Goal: Task Accomplishment & Management: Manage account settings

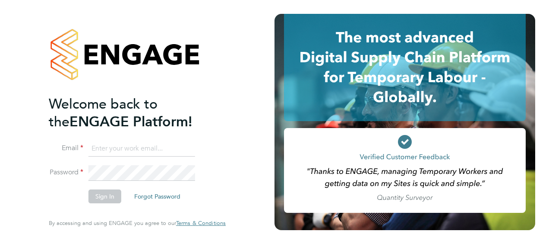
type input "Natalie.Davison1@justice.gov.uk"
click at [105, 196] on button "Sign In" at bounding box center [105, 196] width 33 height 14
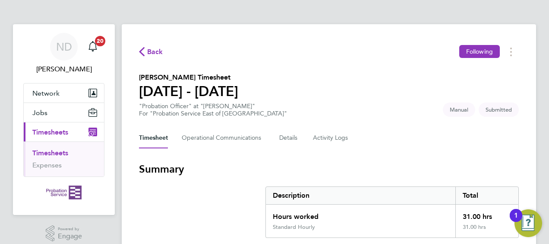
click at [393, 134] on div "Timesheet Operational Communications Details Activity Logs" at bounding box center [329, 137] width 380 height 21
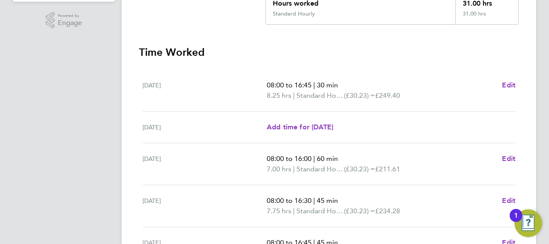
scroll to position [375, 0]
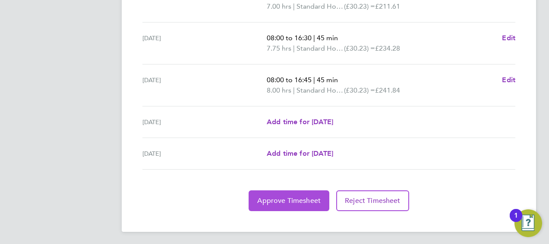
click at [279, 199] on span "Approve Timesheet" at bounding box center [288, 200] width 63 height 9
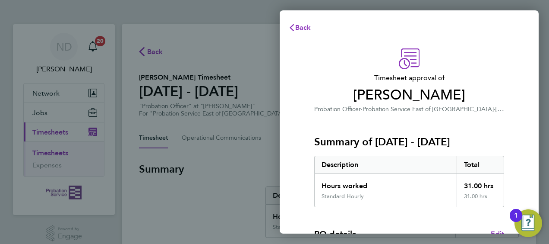
click at [343, 121] on div "Summary of [DATE] - [DATE] Description Total Hours worked 31.00 hrs Standard Ho…" at bounding box center [409, 160] width 190 height 93
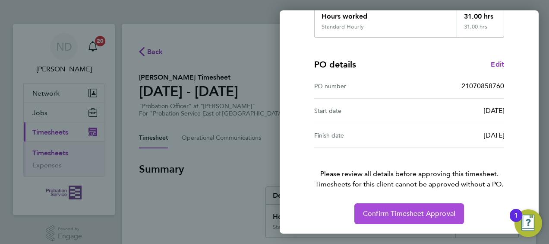
click at [417, 210] on span "Confirm Timesheet Approval" at bounding box center [409, 213] width 92 height 9
